Goal: Task Accomplishment & Management: Complete application form

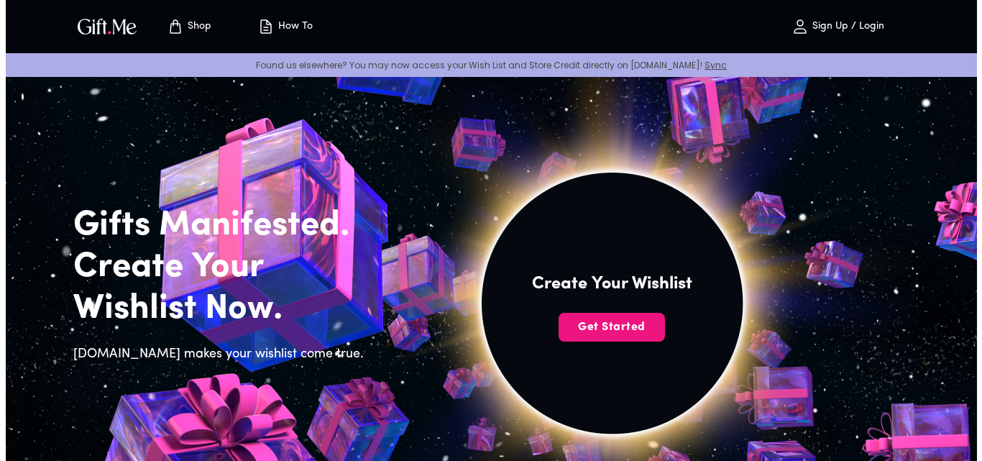
scroll to position [72, 0]
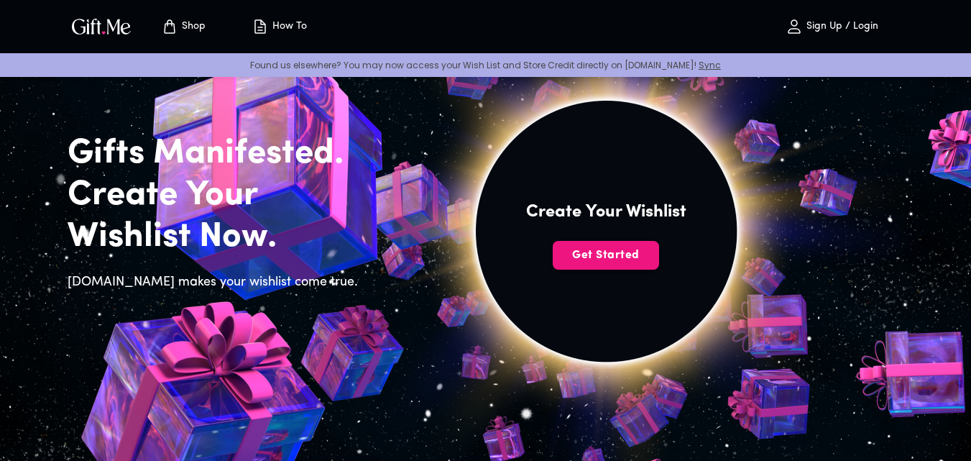
click at [614, 239] on img at bounding box center [606, 247] width 646 height 614
click at [612, 252] on span "Get Started" at bounding box center [606, 255] width 106 height 16
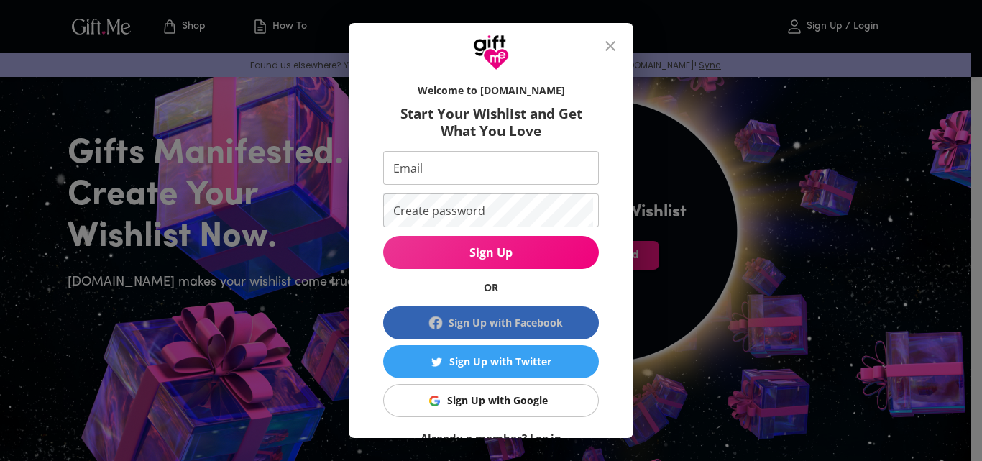
click at [468, 324] on div "Sign Up with Facebook" at bounding box center [506, 323] width 114 height 16
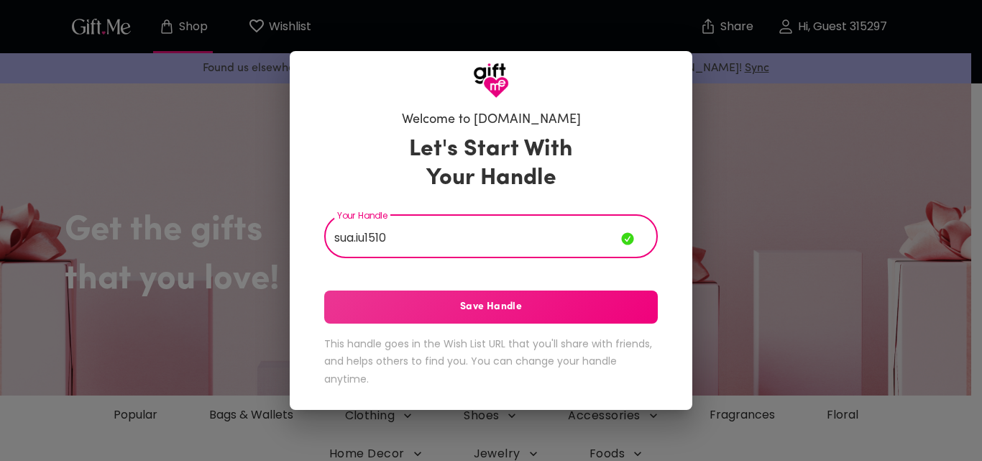
type input "sua.iu1510"
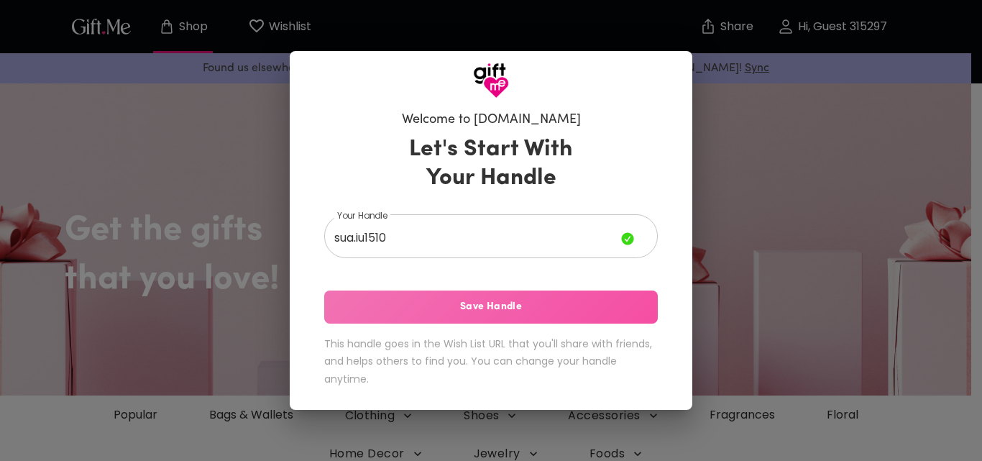
click at [471, 301] on span "Save Handle" at bounding box center [491, 307] width 334 height 16
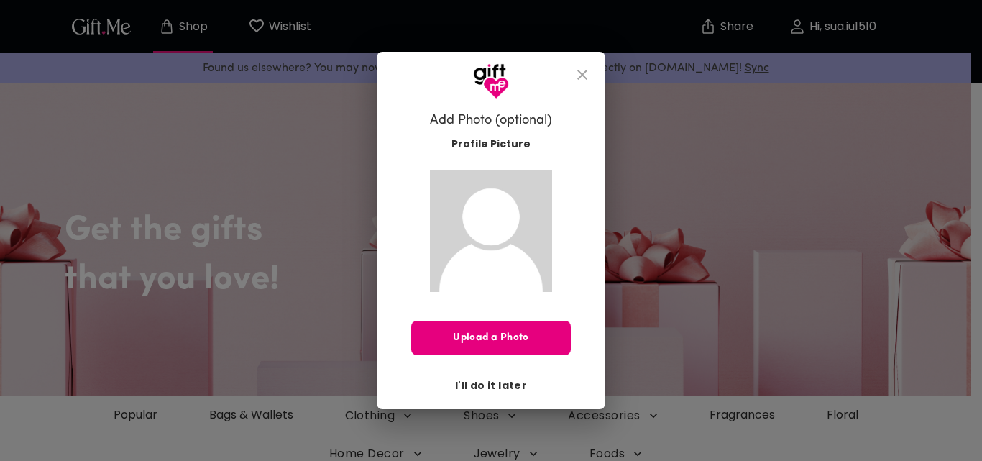
click at [480, 327] on button "Upload a Photo" at bounding box center [491, 338] width 160 height 35
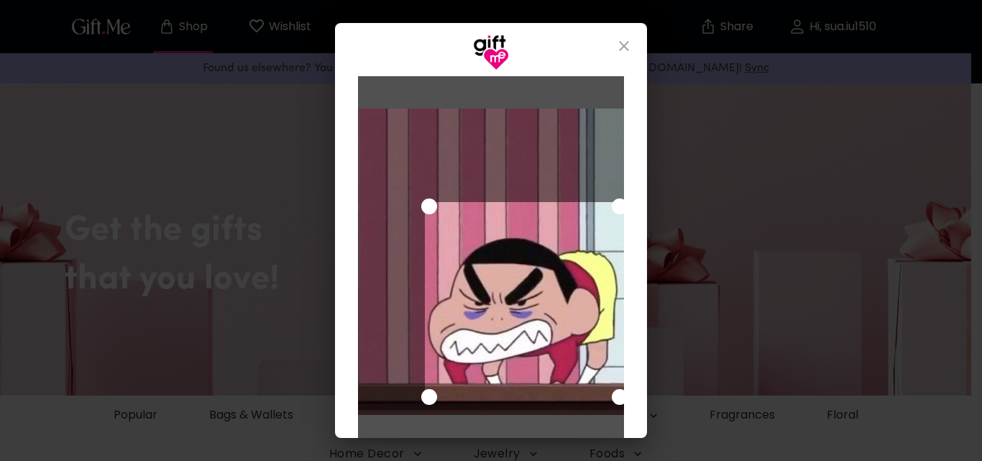
click at [522, 323] on div "Use the arrow keys to move the crop selection area" at bounding box center [525, 302] width 200 height 200
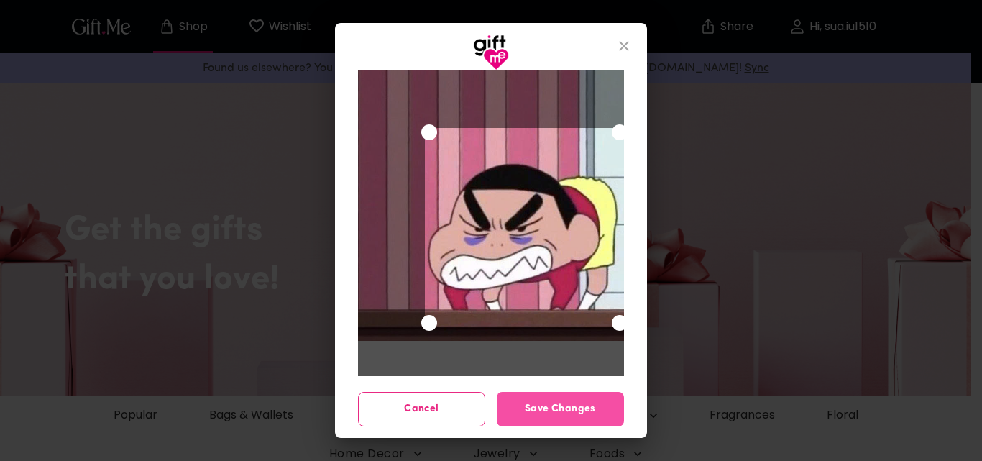
click at [546, 401] on span "Save Changes" at bounding box center [560, 409] width 127 height 16
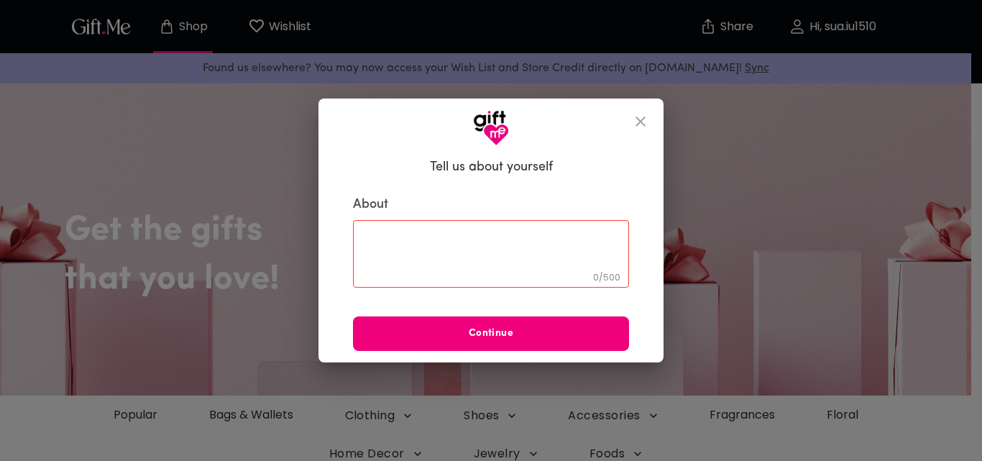
click at [554, 332] on span "Continue" at bounding box center [491, 334] width 276 height 16
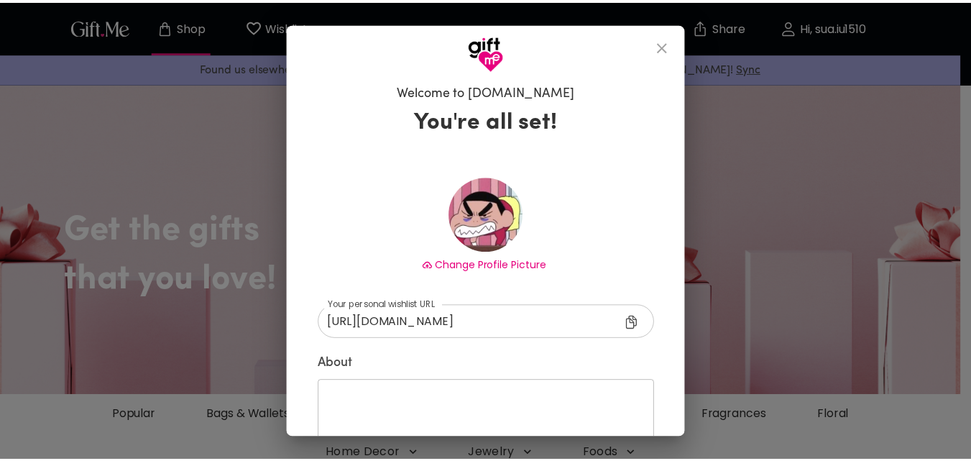
scroll to position [85, 0]
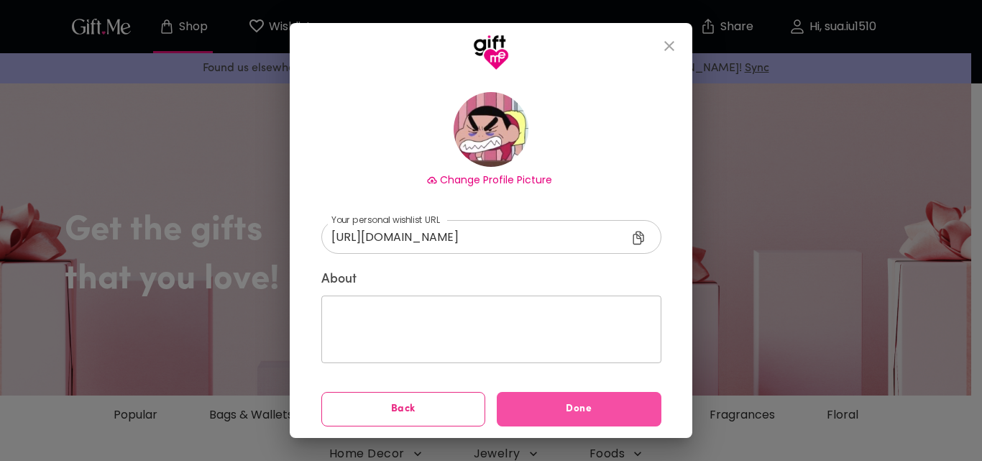
click at [557, 392] on button "Done" at bounding box center [579, 409] width 165 height 35
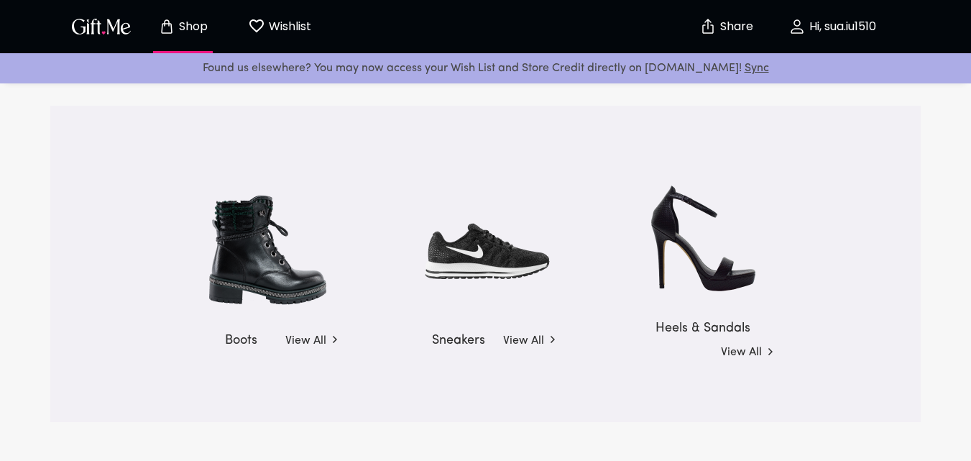
scroll to position [2516, 0]
